Goal: Task Accomplishment & Management: Manage account settings

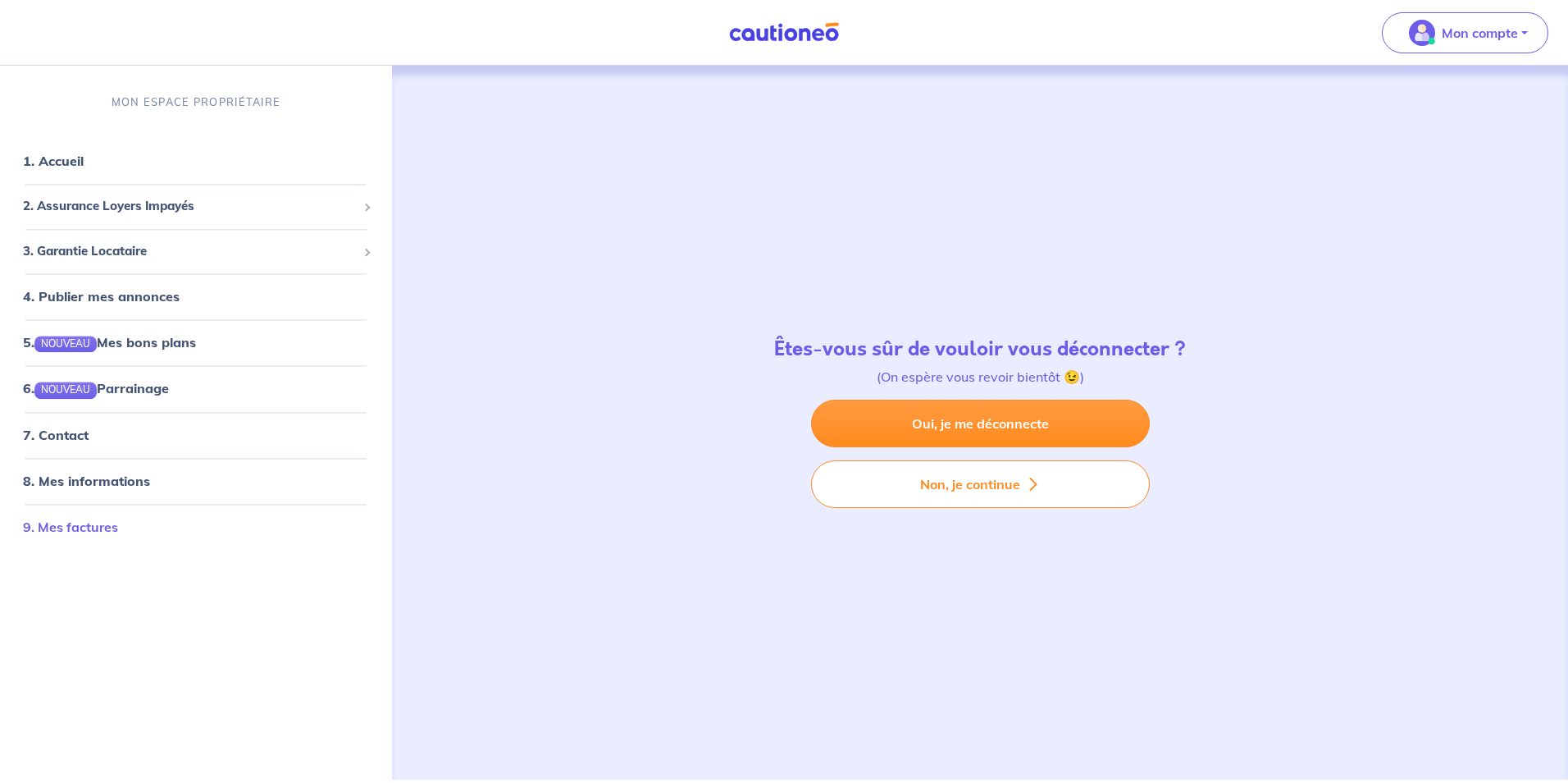
click at [67, 523] on link "9. Mes factures" at bounding box center [70, 527] width 95 height 17
click at [57, 521] on link "9. Mes factures" at bounding box center [70, 527] width 95 height 17
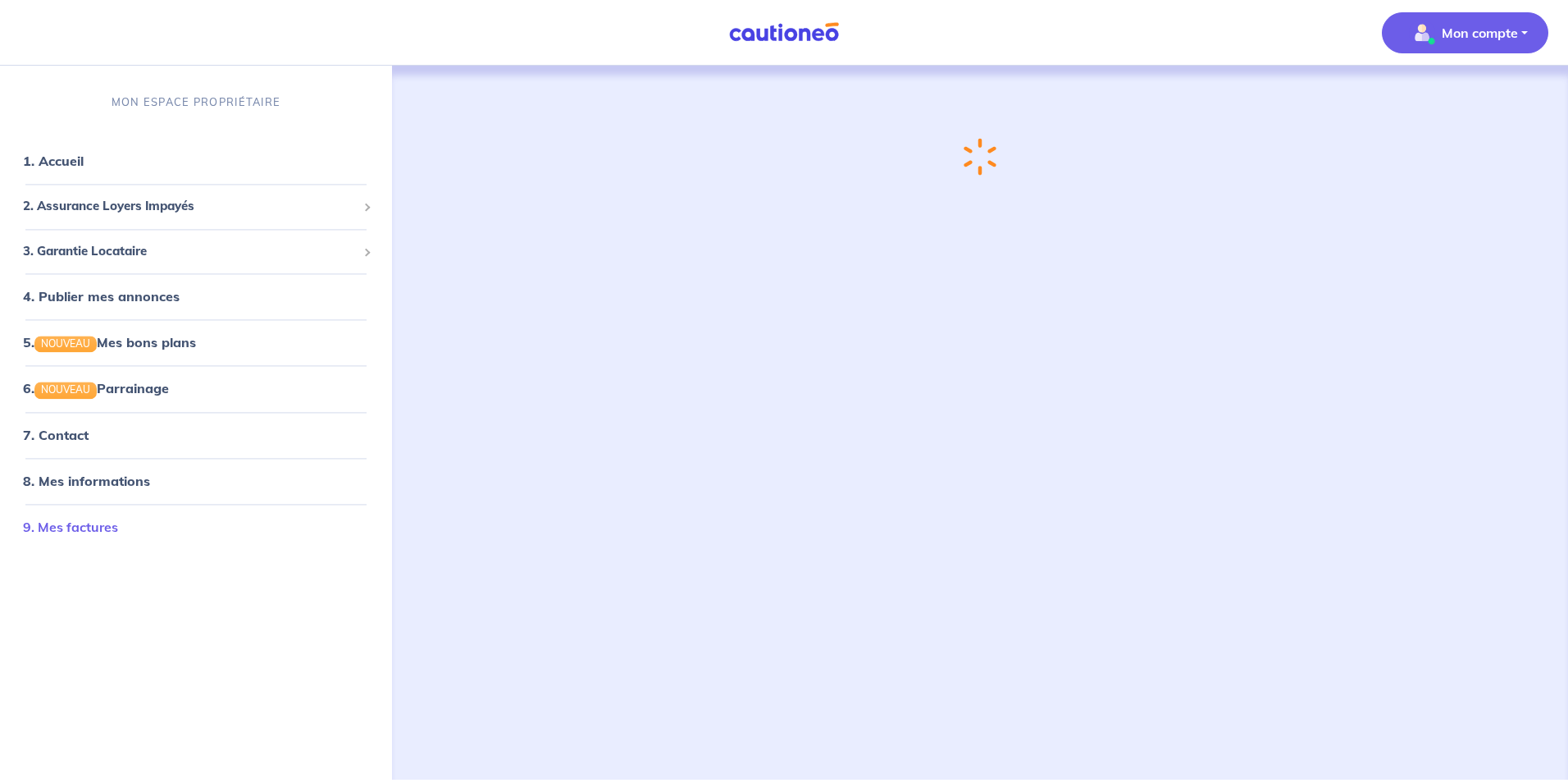
drag, startPoint x: 76, startPoint y: 525, endPoint x: 88, endPoint y: 528, distance: 12.4
click at [88, 528] on link "9. Mes factures" at bounding box center [70, 527] width 95 height 17
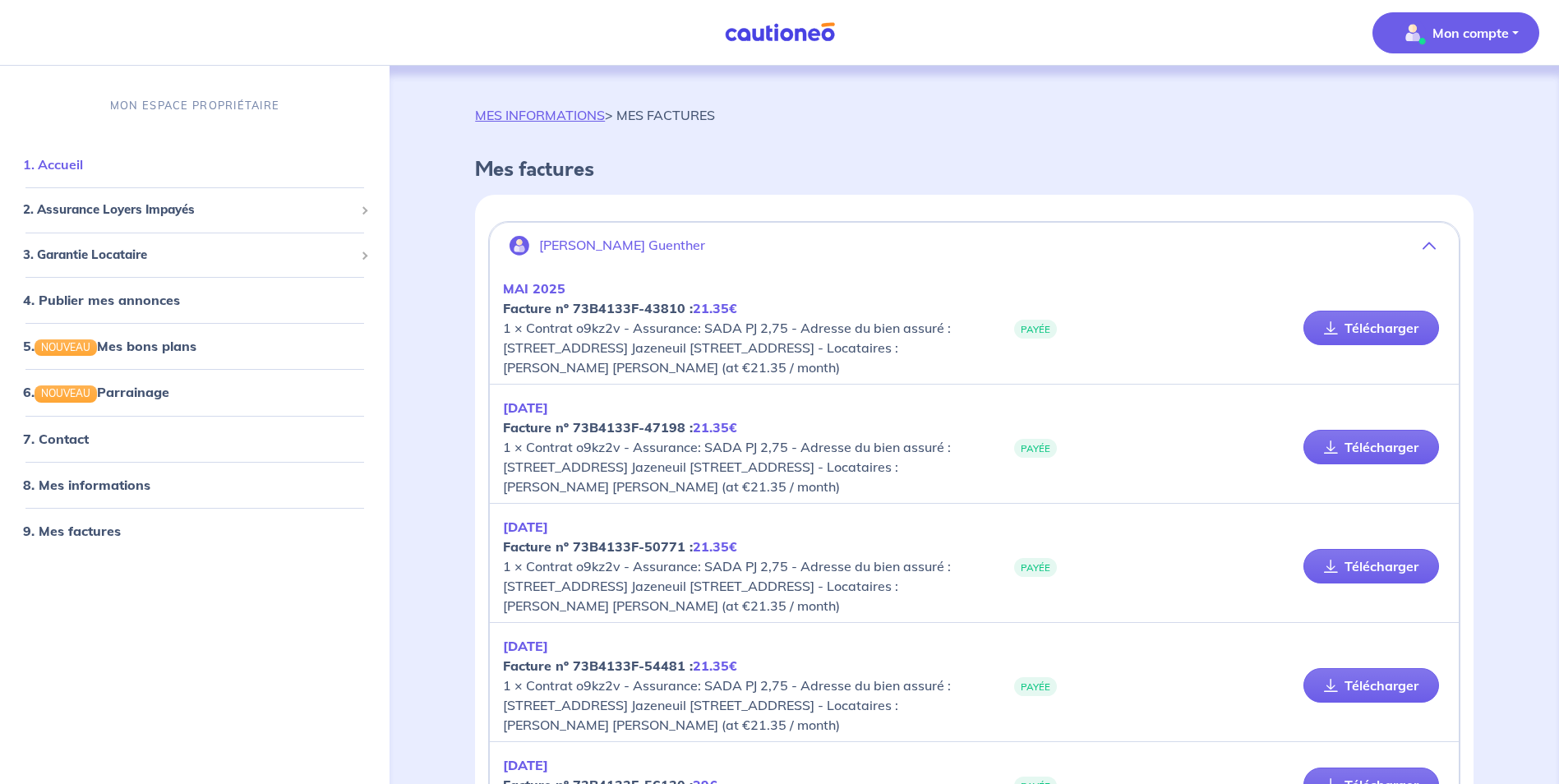
click at [68, 165] on link "1. Accueil" at bounding box center [53, 165] width 60 height 17
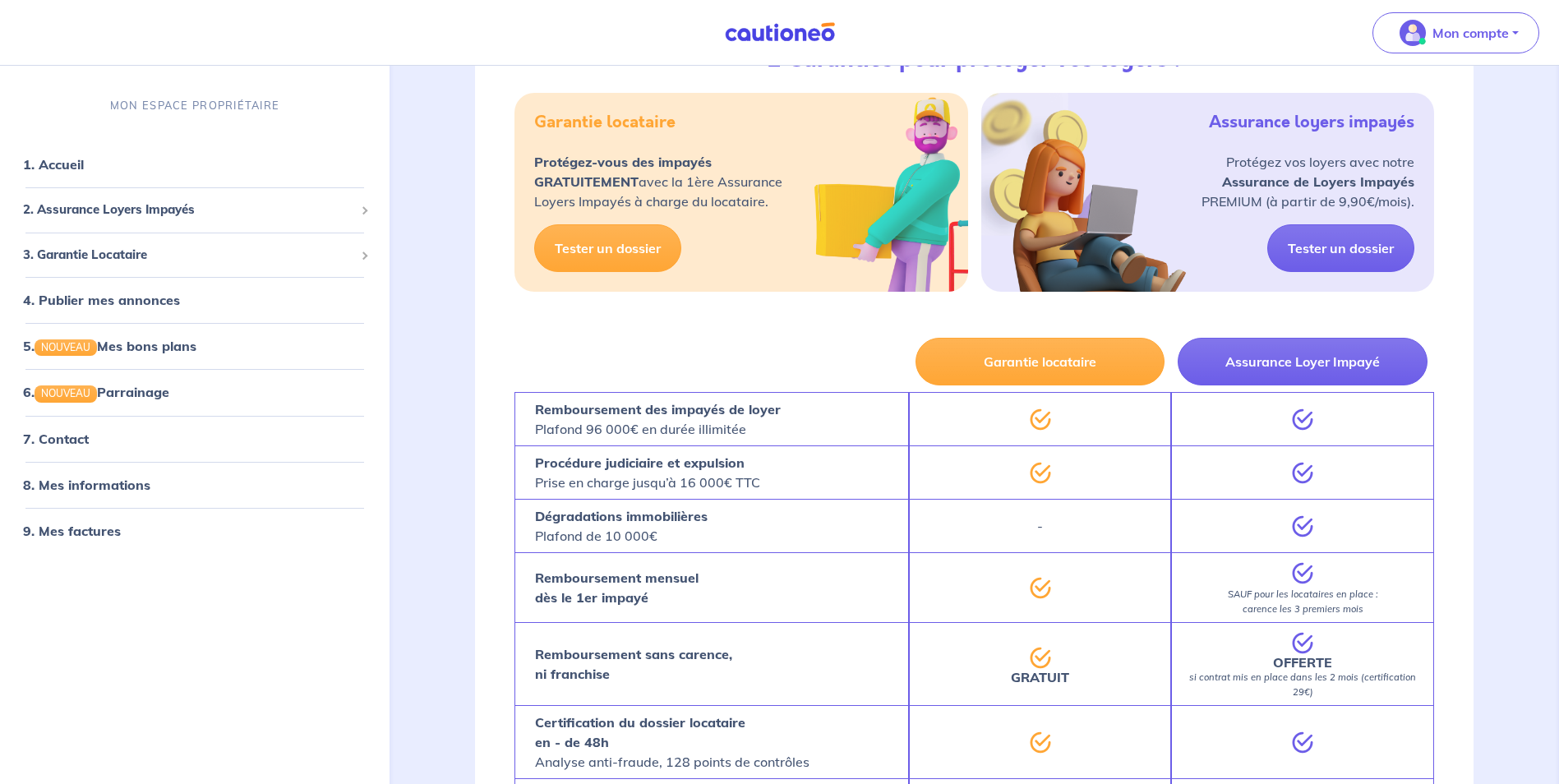
scroll to position [1835, 0]
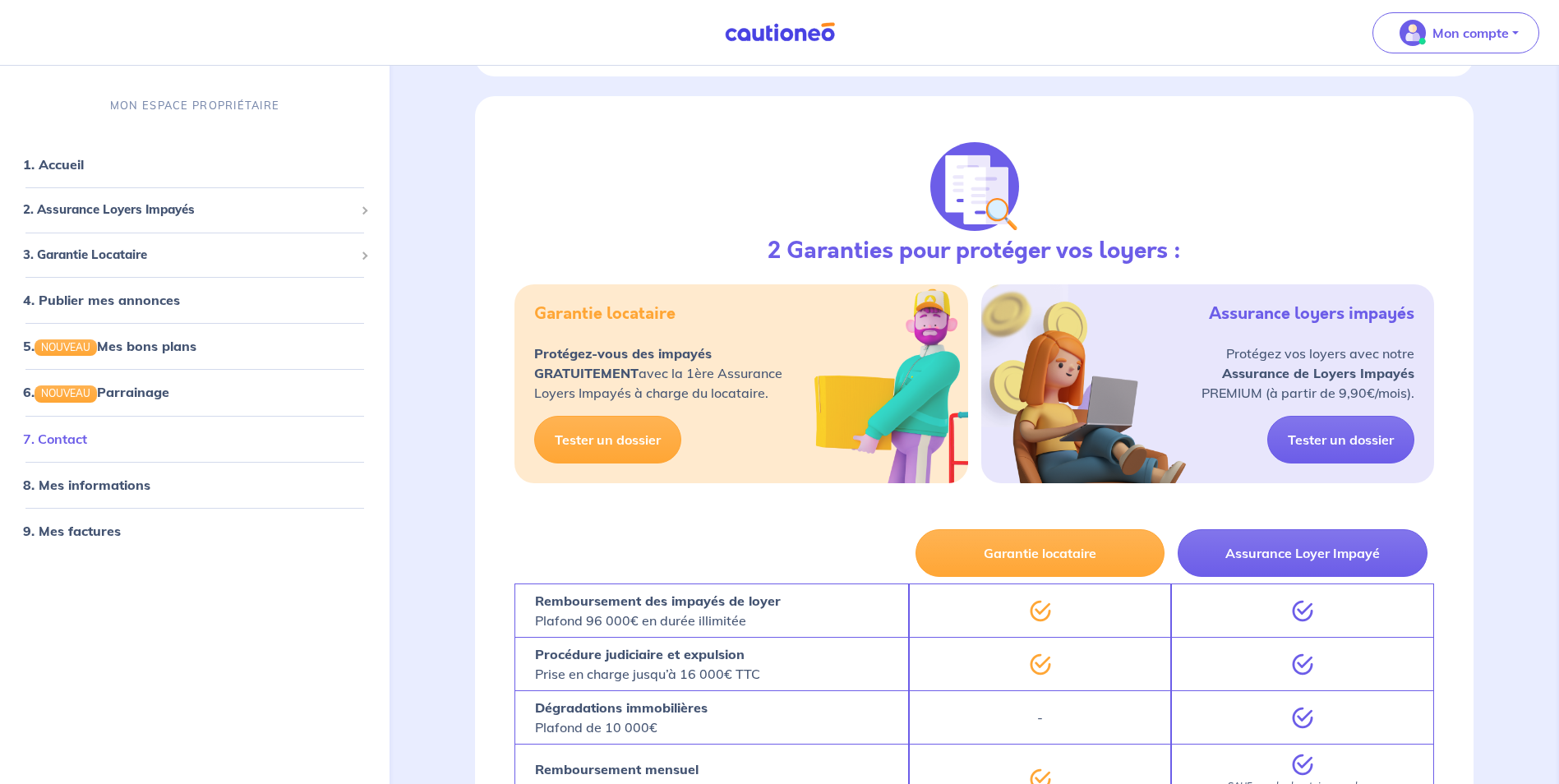
click at [65, 444] on link "7. Contact" at bounding box center [55, 438] width 64 height 17
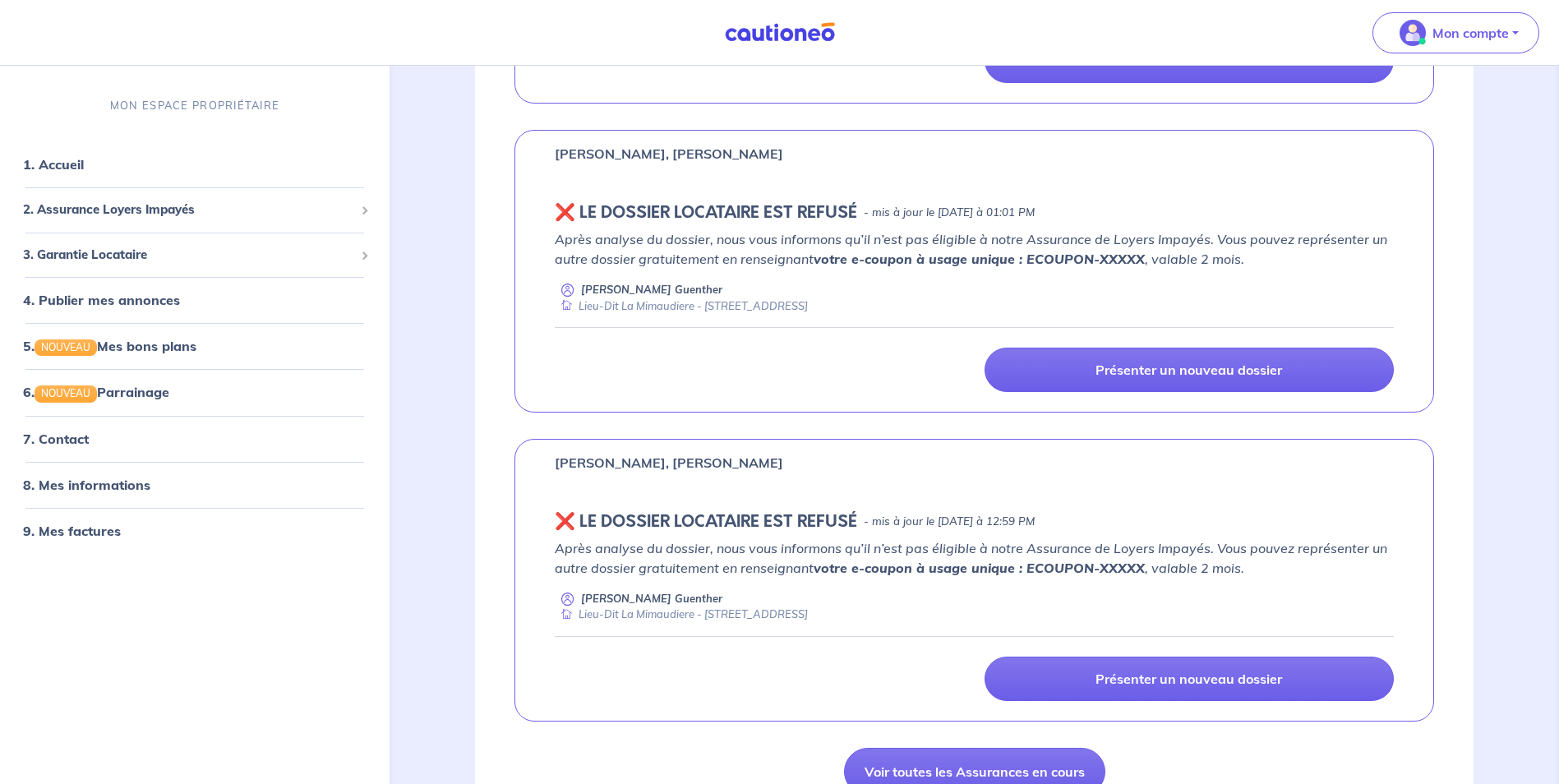
scroll to position [1096, 0]
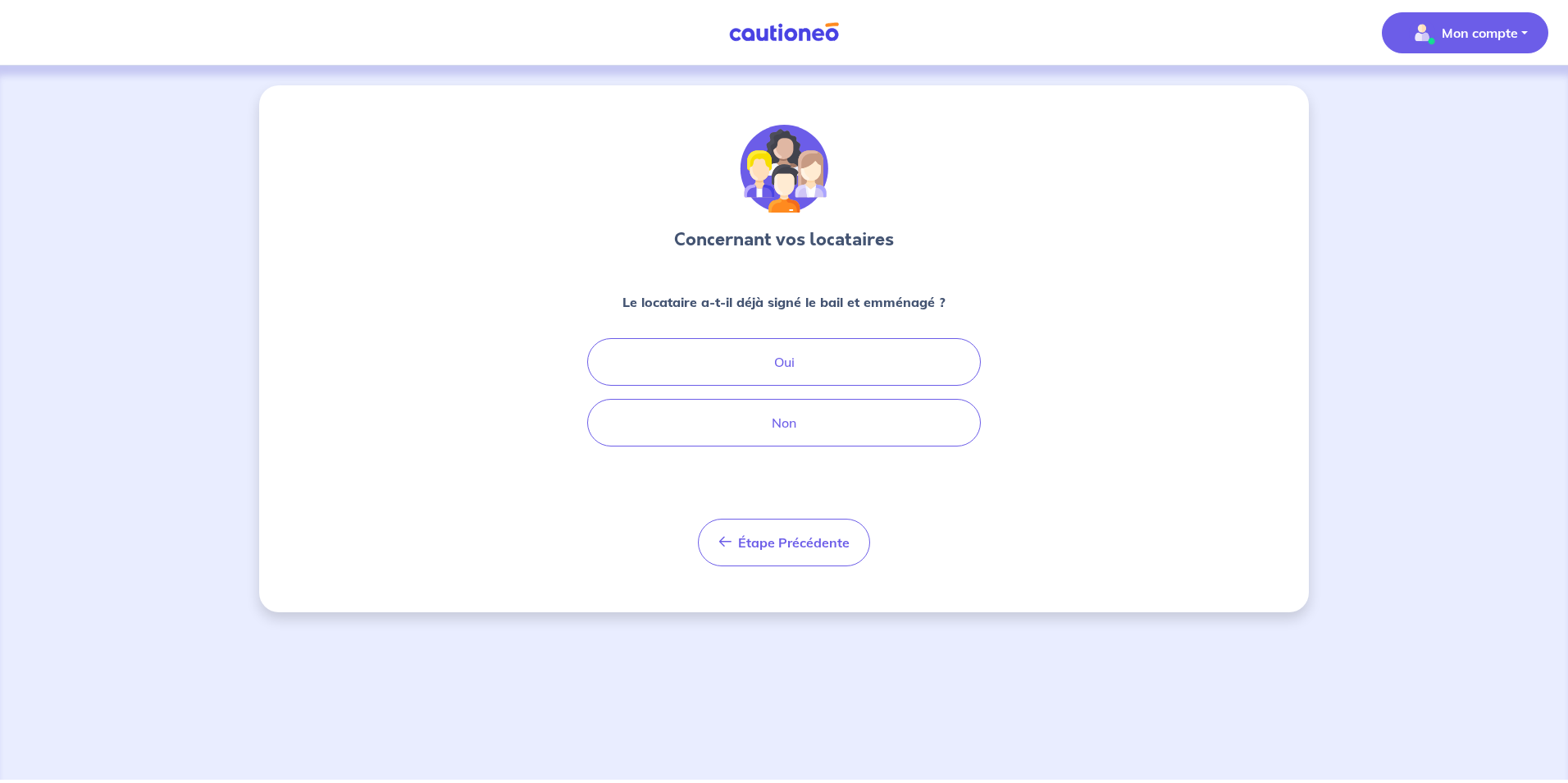
click at [1437, 20] on span "Mon compte" at bounding box center [1461, 33] width 116 height 26
click at [1448, 149] on link "Me déconnecter" at bounding box center [1449, 141] width 132 height 26
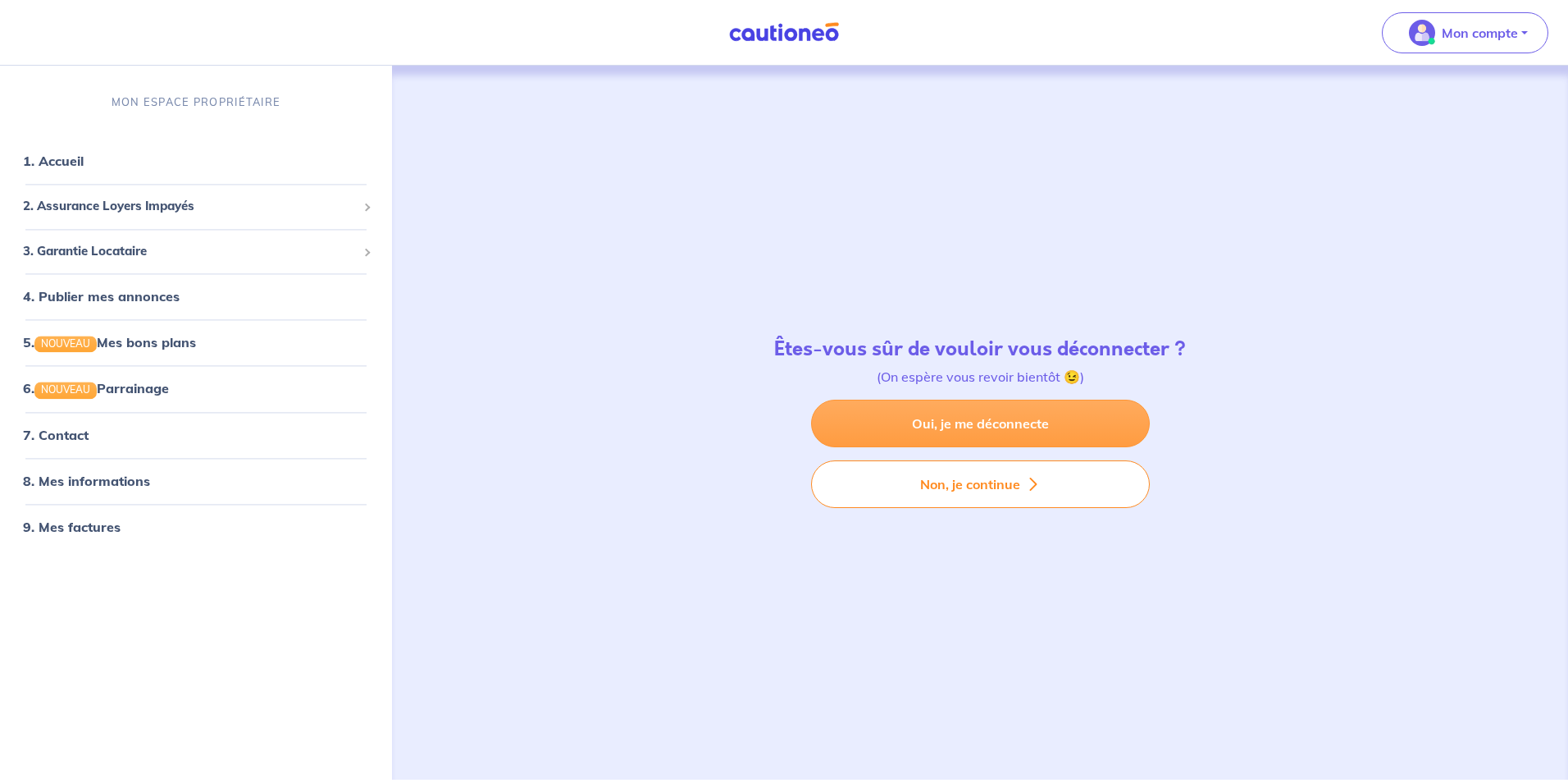
click at [1011, 427] on link "Oui, je me déconnecte" at bounding box center [980, 424] width 339 height 48
